Goal: Task Accomplishment & Management: Use online tool/utility

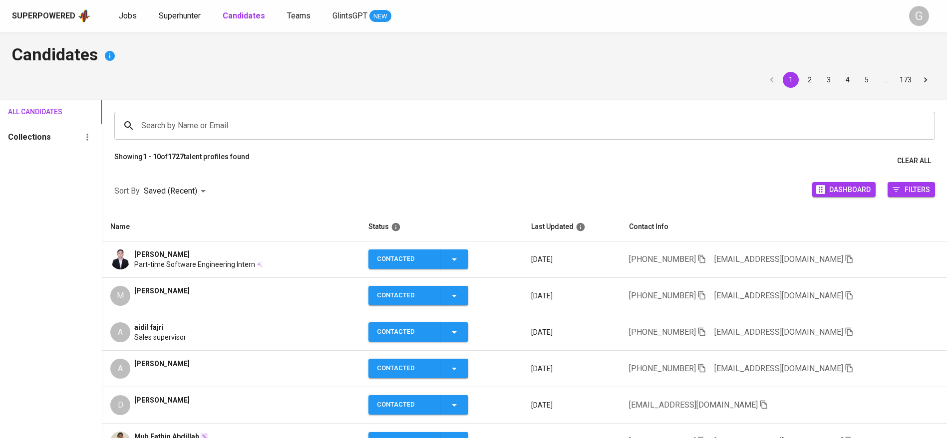
click at [273, 61] on h4 "Candidates" at bounding box center [473, 56] width 923 height 24
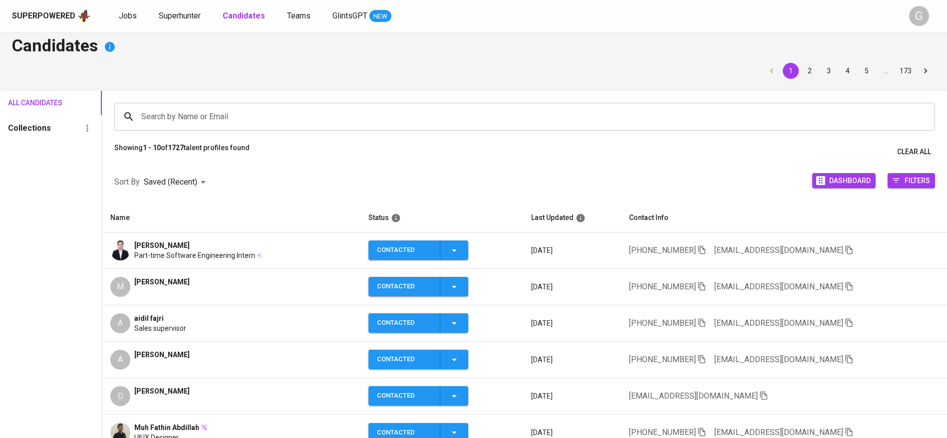
scroll to position [10, 0]
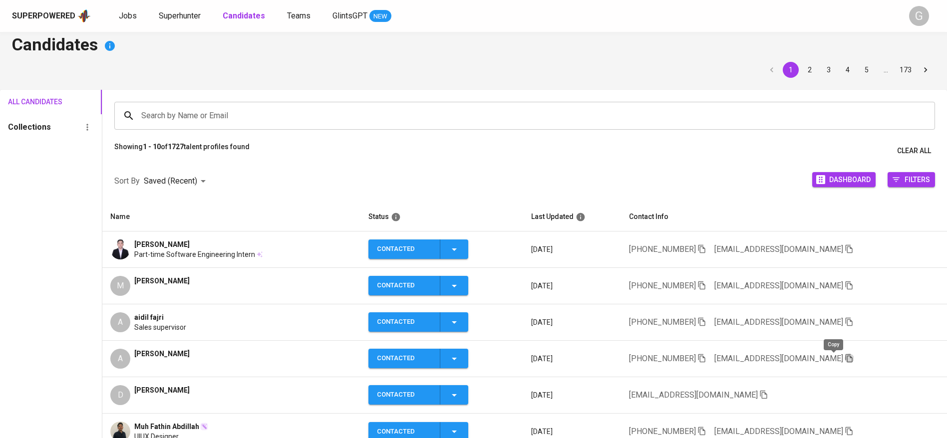
click at [845, 358] on icon "button" at bounding box center [849, 358] width 9 height 9
click at [178, 12] on div "Superpowered Jobs Superhunter Candidates Teams GlintsGPT NEW" at bounding box center [457, 15] width 891 height 15
click at [178, 12] on span "Superhunter" at bounding box center [180, 15] width 42 height 9
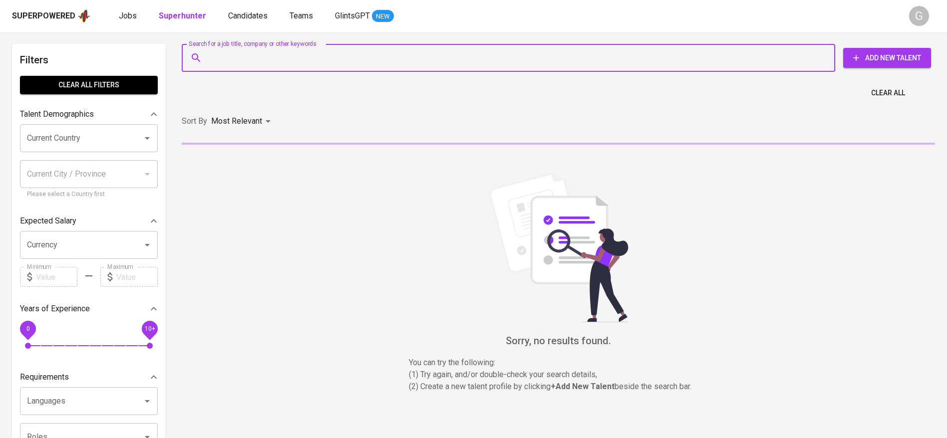
click at [243, 58] on input "Search for a job title, company or other keywords" at bounding box center [510, 57] width 609 height 19
paste input "[EMAIL_ADDRESS][DOMAIN_NAME]"
type input "[EMAIL_ADDRESS][DOMAIN_NAME]"
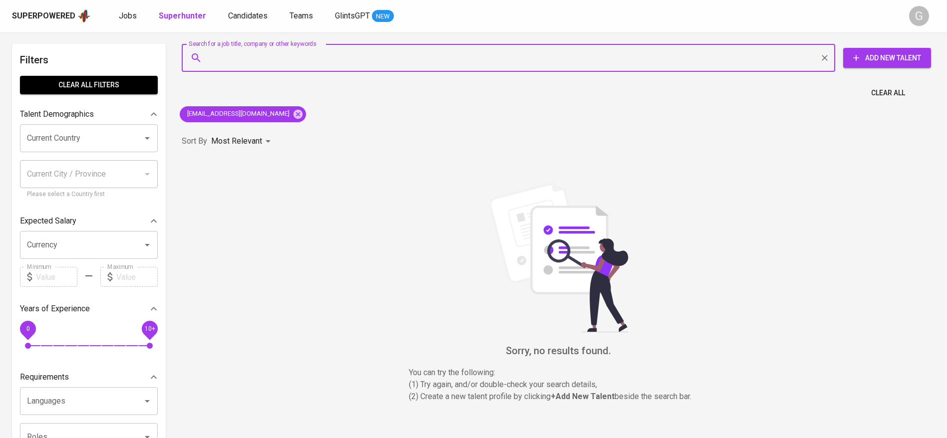
click at [585, 62] on input "Search for a job title, company or other keywords" at bounding box center [510, 57] width 609 height 19
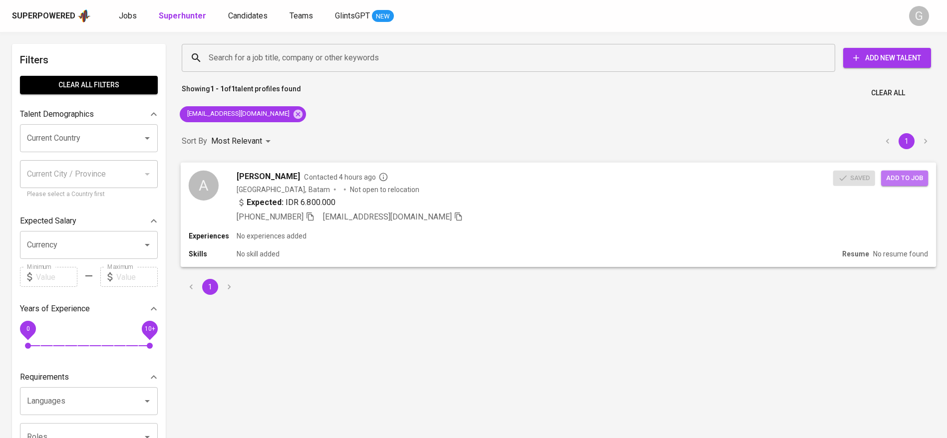
click at [907, 178] on span "Add to job" at bounding box center [904, 177] width 37 height 11
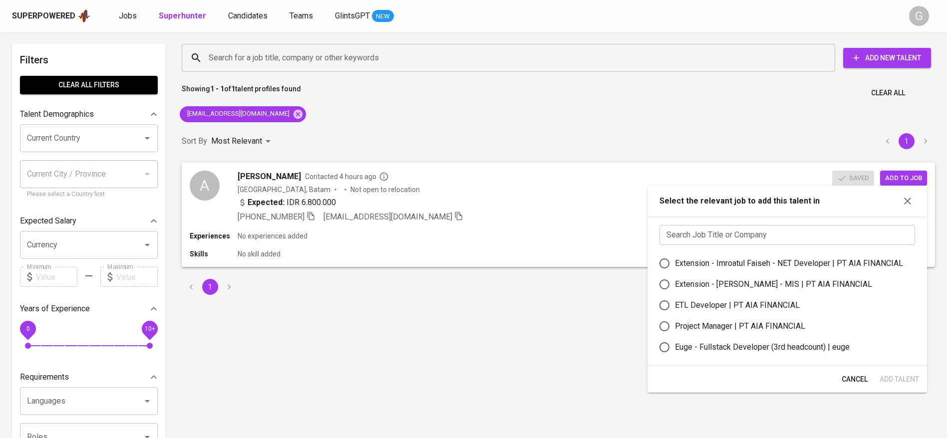
click at [732, 232] on input "text" at bounding box center [787, 235] width 256 height 20
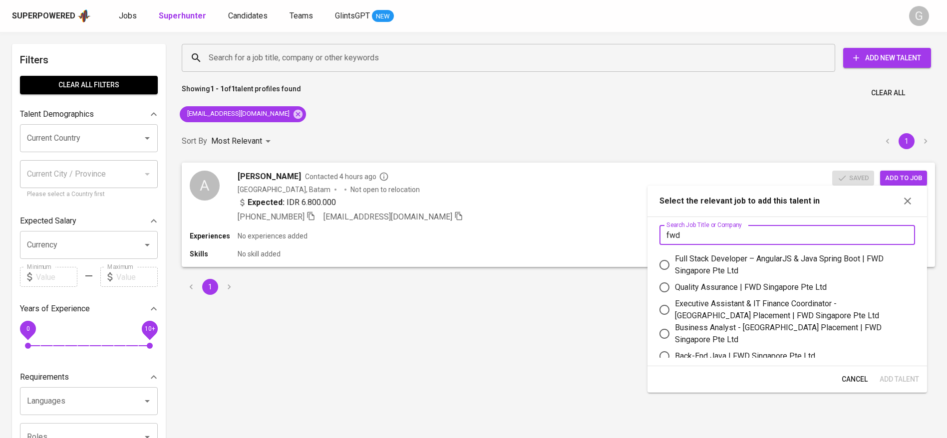
type input "fwd"
click at [701, 285] on div "Quality Assurance | FWD Singapore Pte Ltd" at bounding box center [751, 288] width 152 height 12
click at [675, 285] on input "Quality Assurance | FWD Singapore Pte Ltd" at bounding box center [664, 287] width 21 height 21
radio input "true"
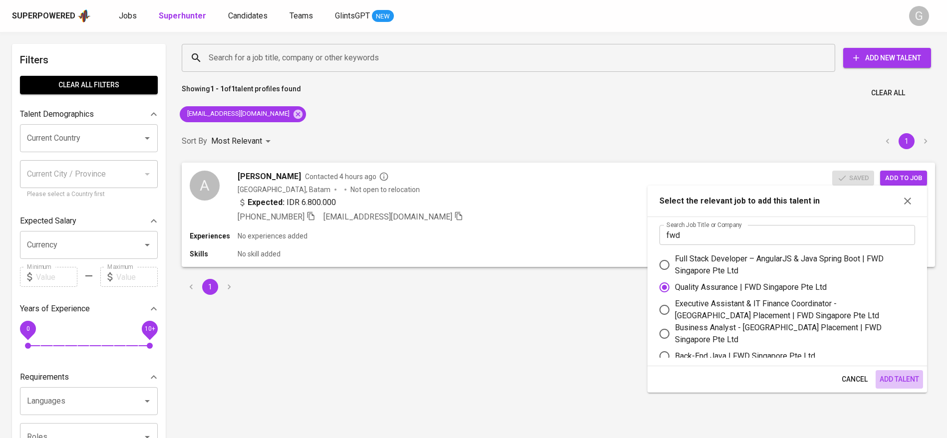
click at [898, 380] on span "Add Talent" at bounding box center [899, 379] width 39 height 12
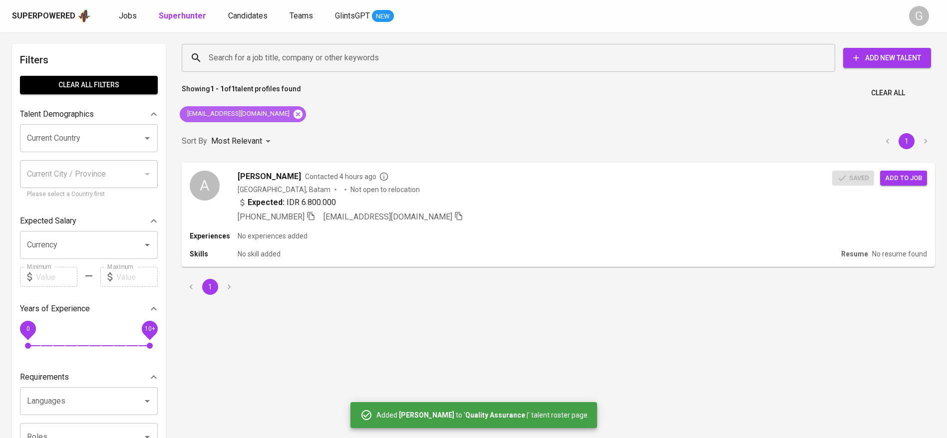
click at [293, 109] on icon at bounding box center [298, 114] width 11 height 11
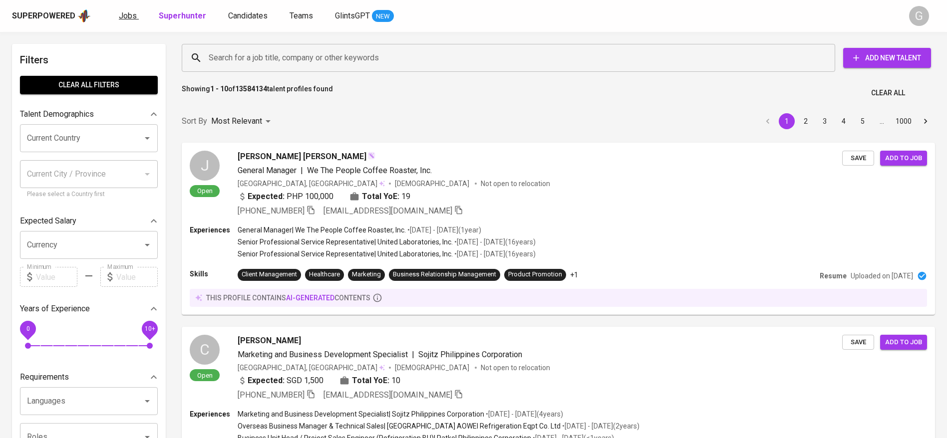
click at [124, 15] on span "Jobs" at bounding box center [128, 15] width 18 height 9
